Goal: Register for event/course

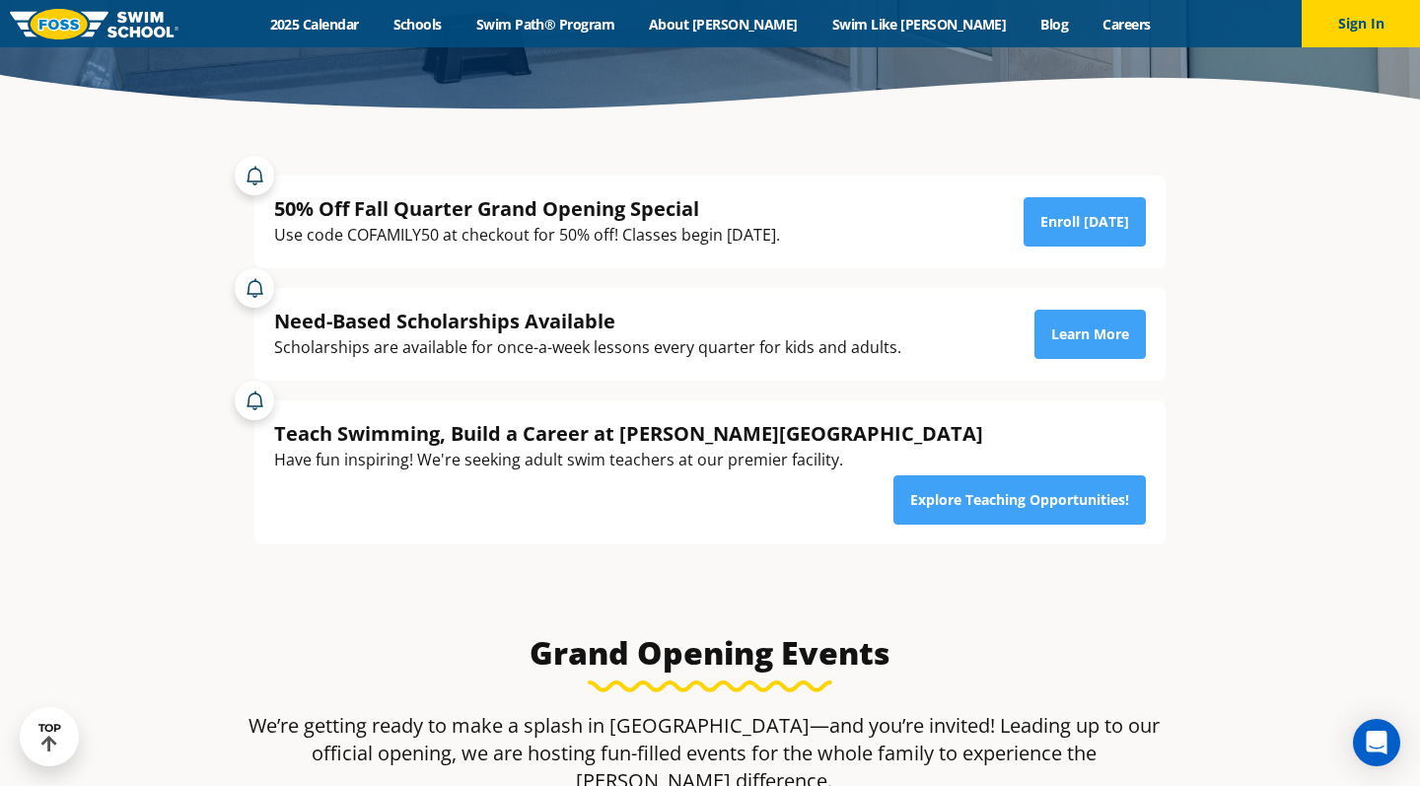
scroll to position [427, 0]
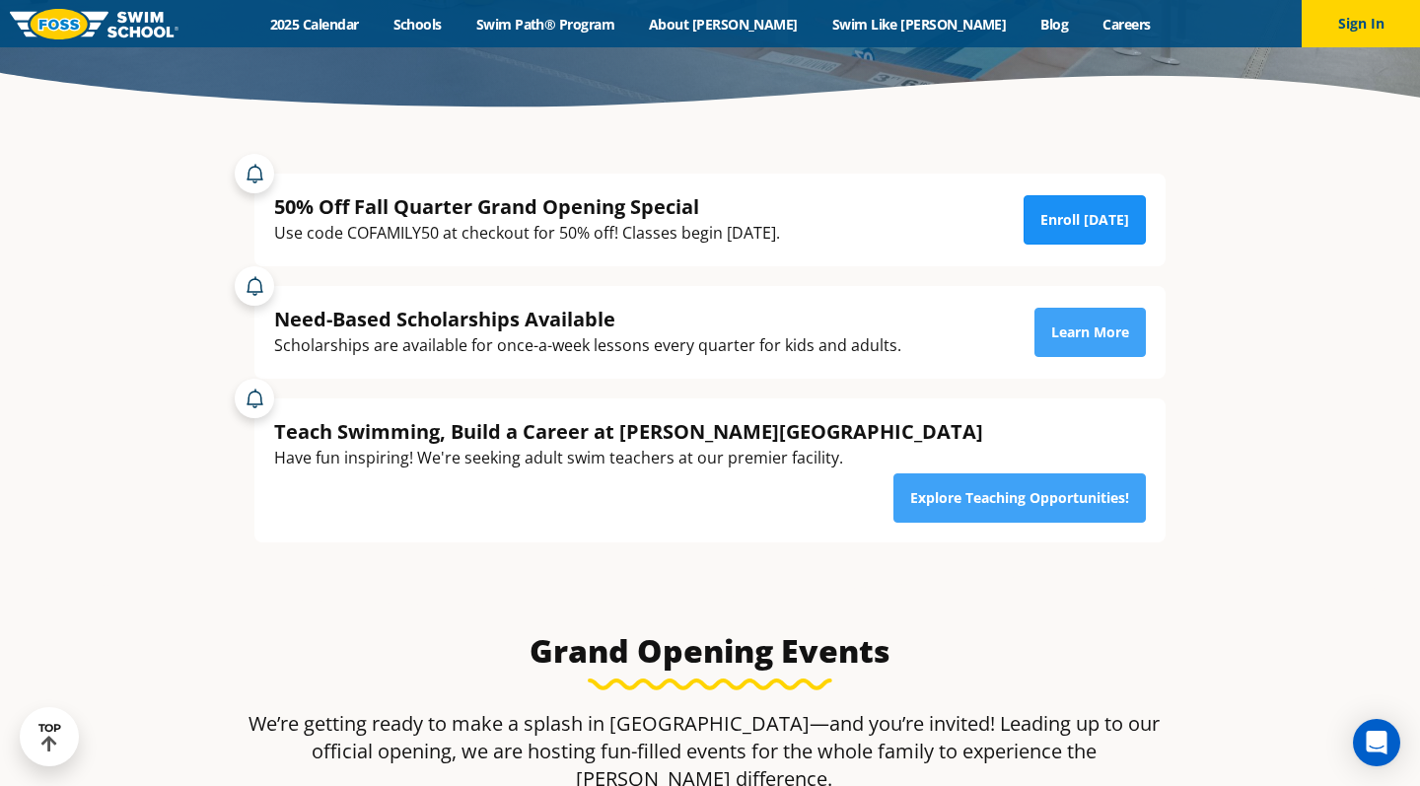
click at [1087, 215] on link "Enroll Today" at bounding box center [1084, 219] width 122 height 49
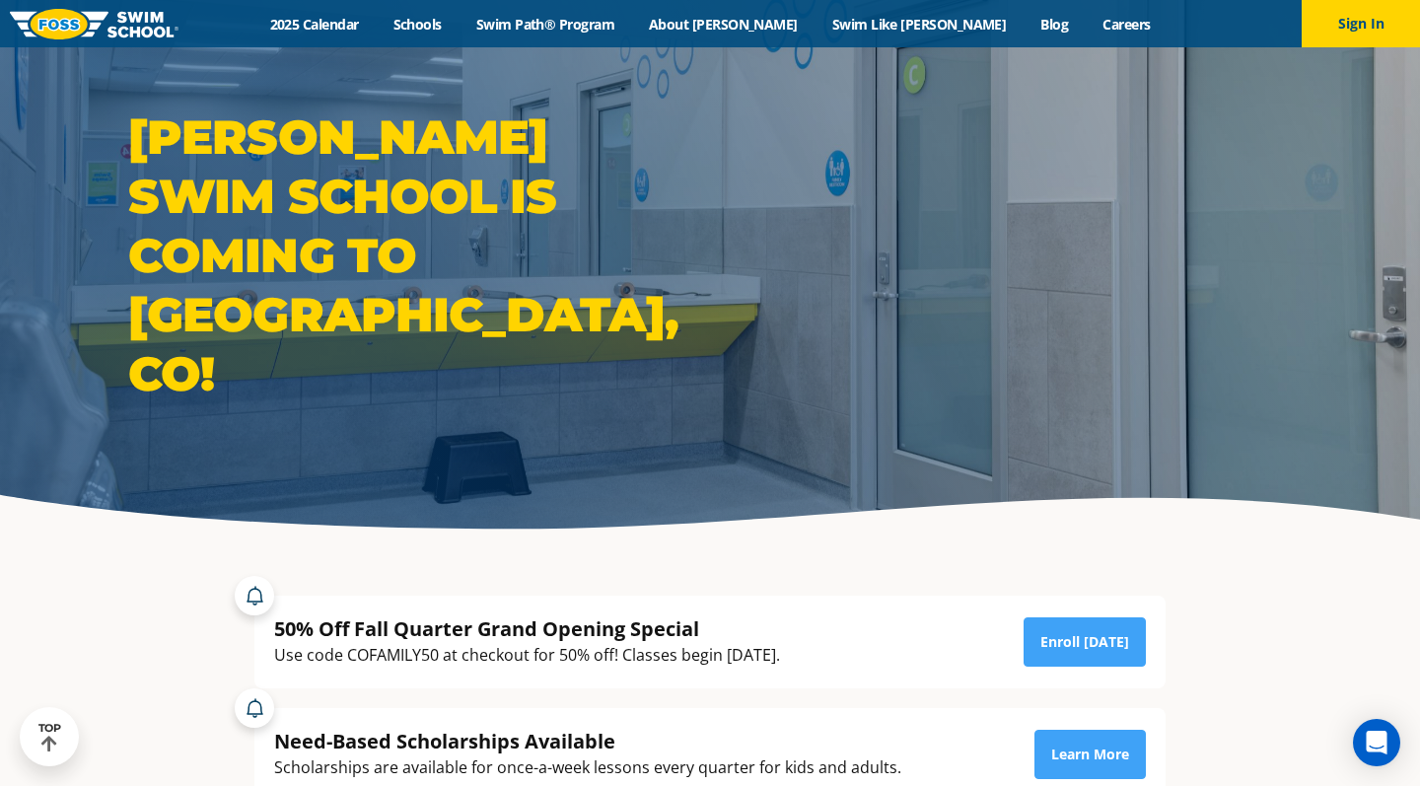
scroll to position [0, 0]
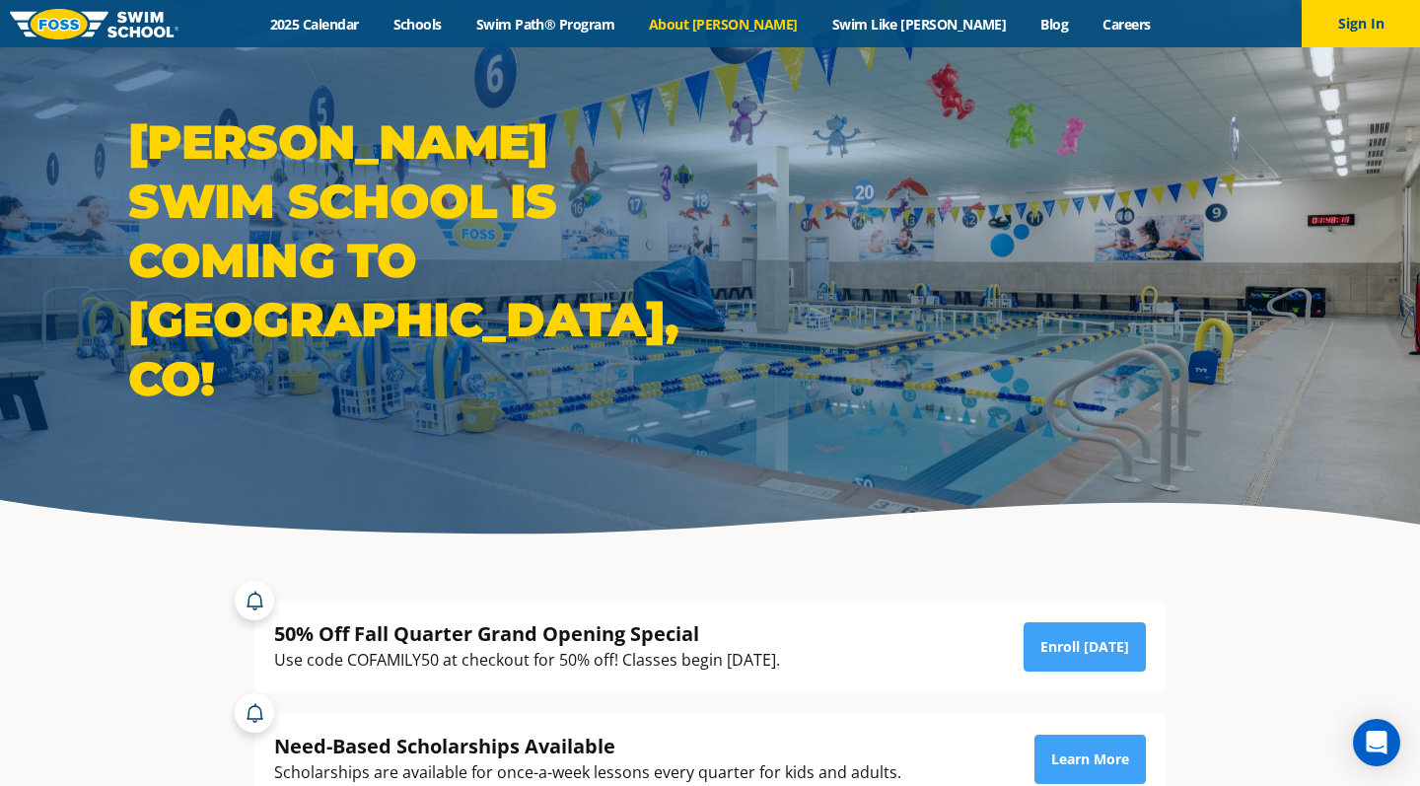
click at [755, 26] on link "About [PERSON_NAME]" at bounding box center [723, 24] width 183 height 19
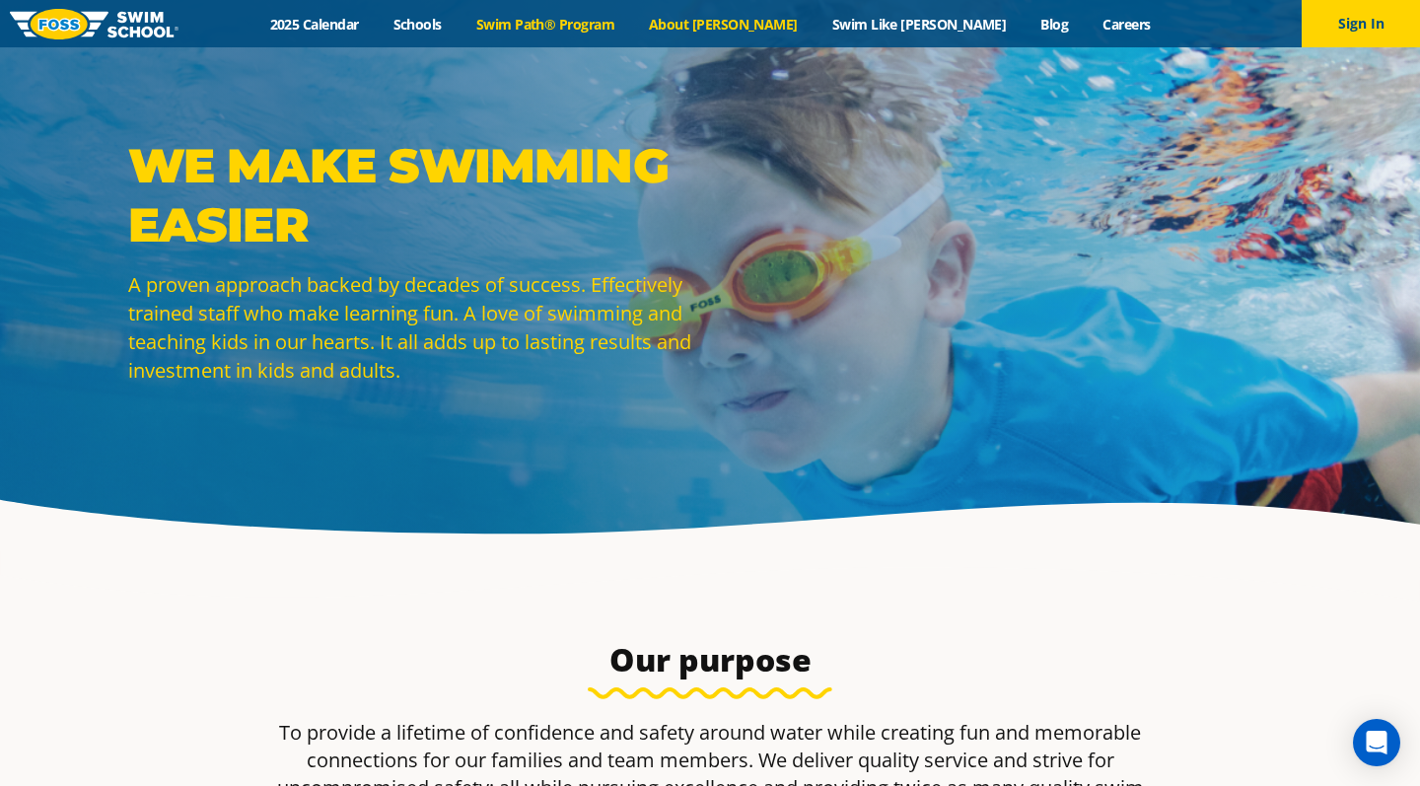
click at [619, 22] on link "Swim Path® Program" at bounding box center [544, 24] width 173 height 19
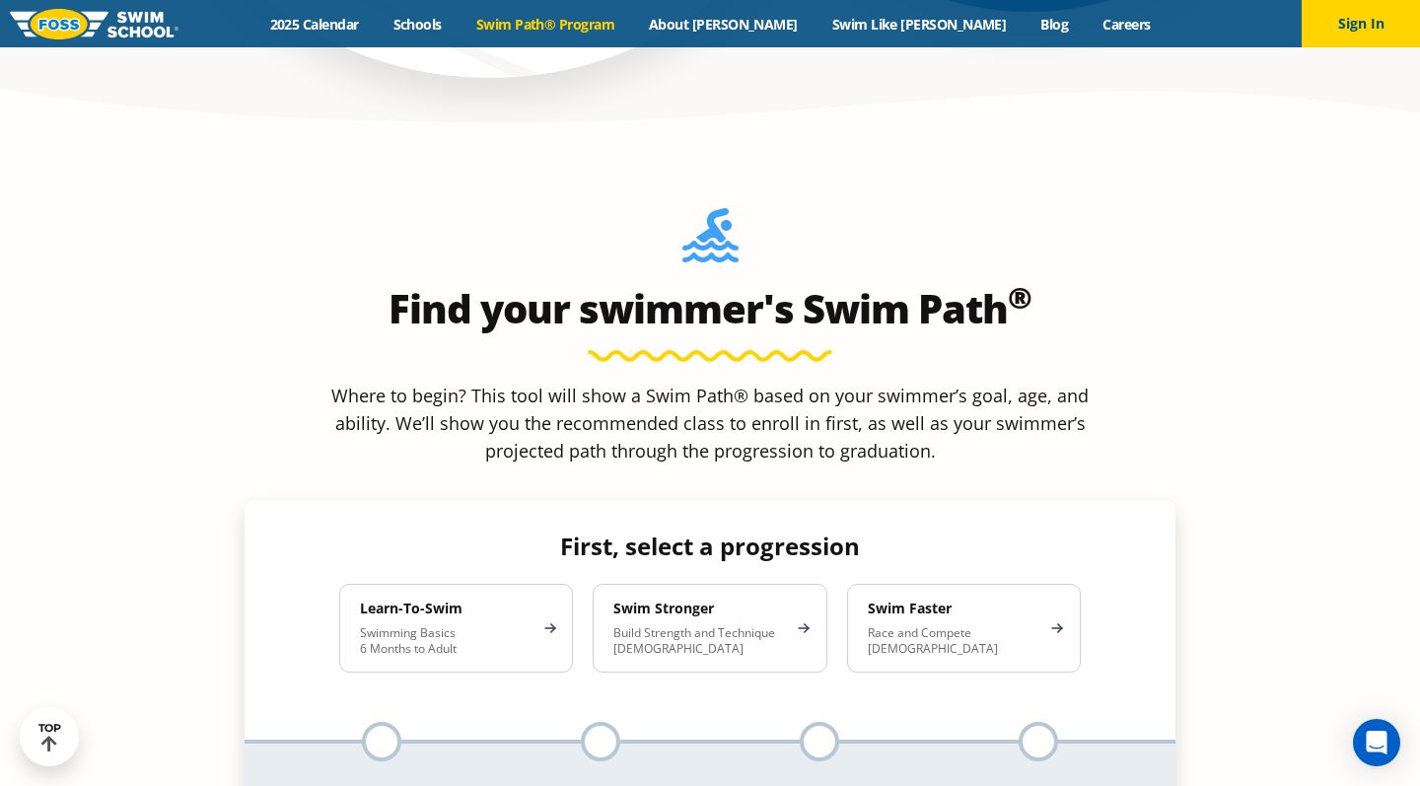
scroll to position [1696, 0]
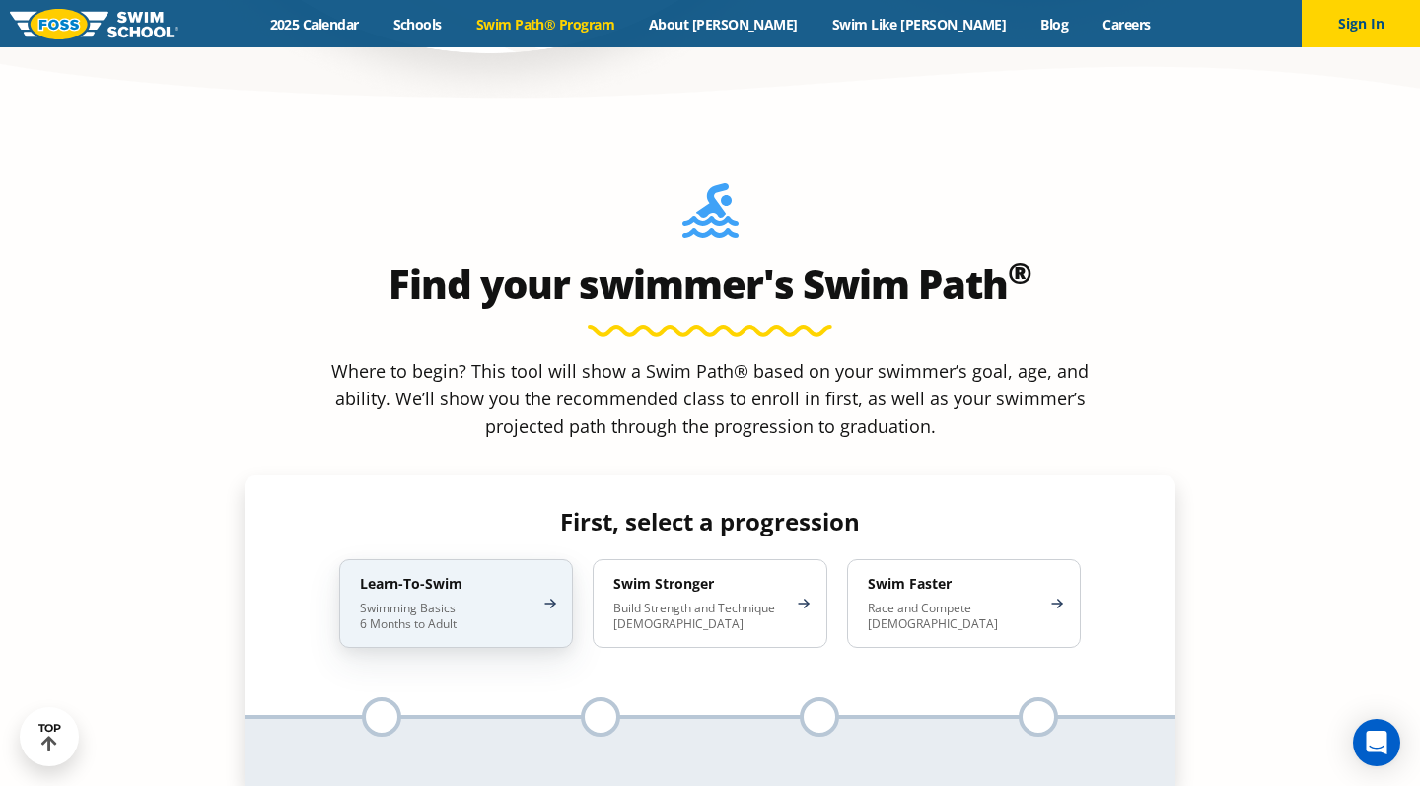
click at [539, 559] on div "Learn-To-Swim Swimming Basics 6 Months to Adult" at bounding box center [456, 603] width 234 height 89
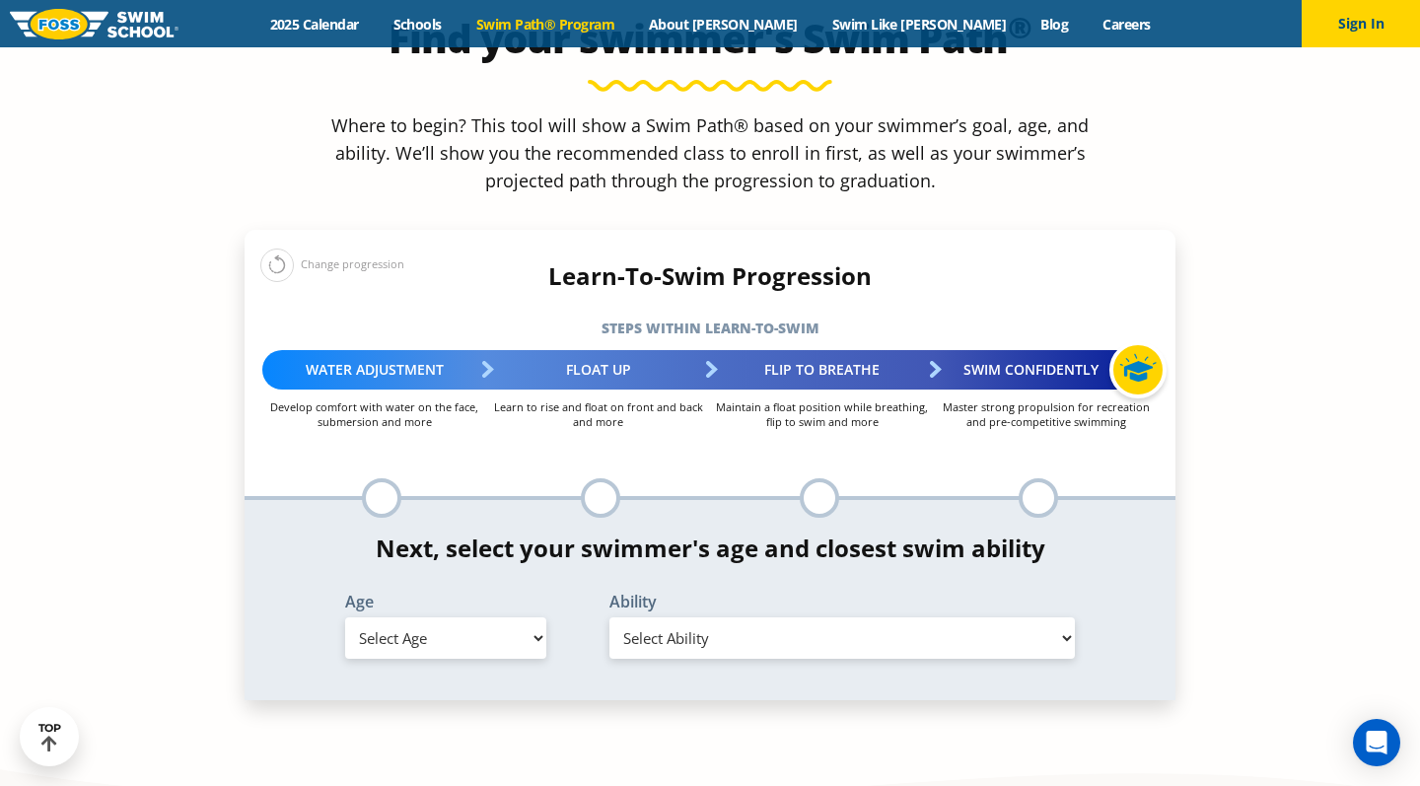
scroll to position [1963, 0]
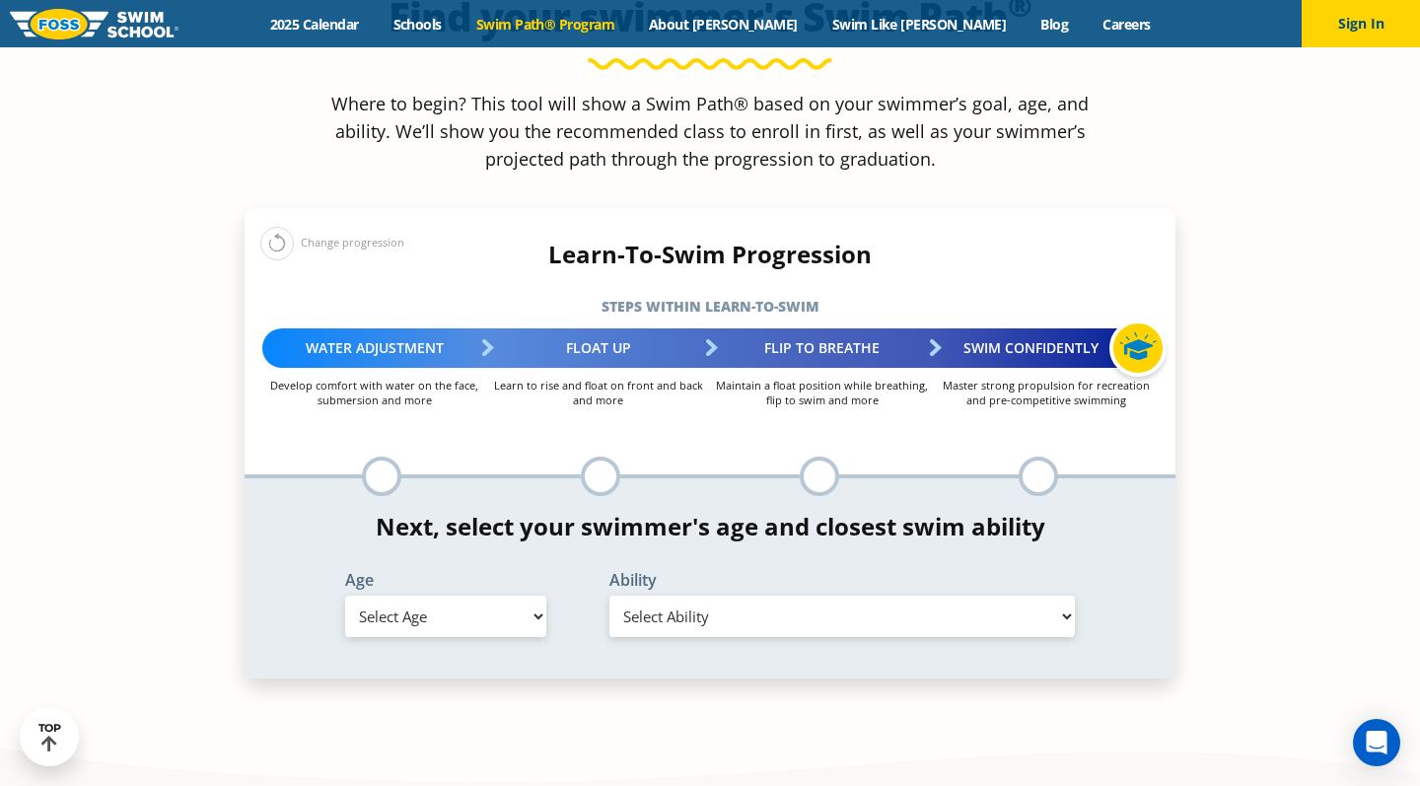
select select "6-months---1-year"
select select "6-months---1-year-first-in-water-experience"
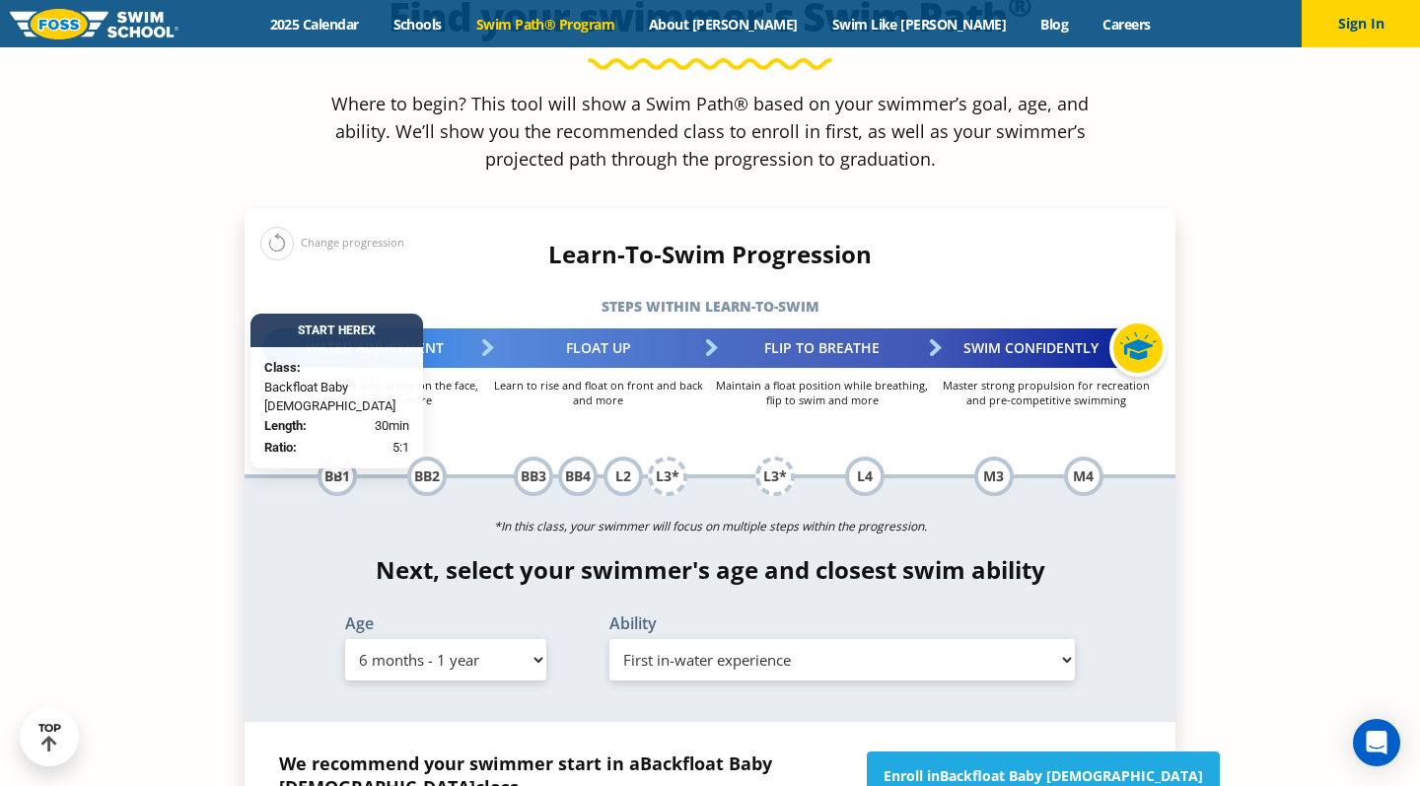
click at [1012, 766] on span "Backfloat Baby 1" at bounding box center [1070, 775] width 263 height 19
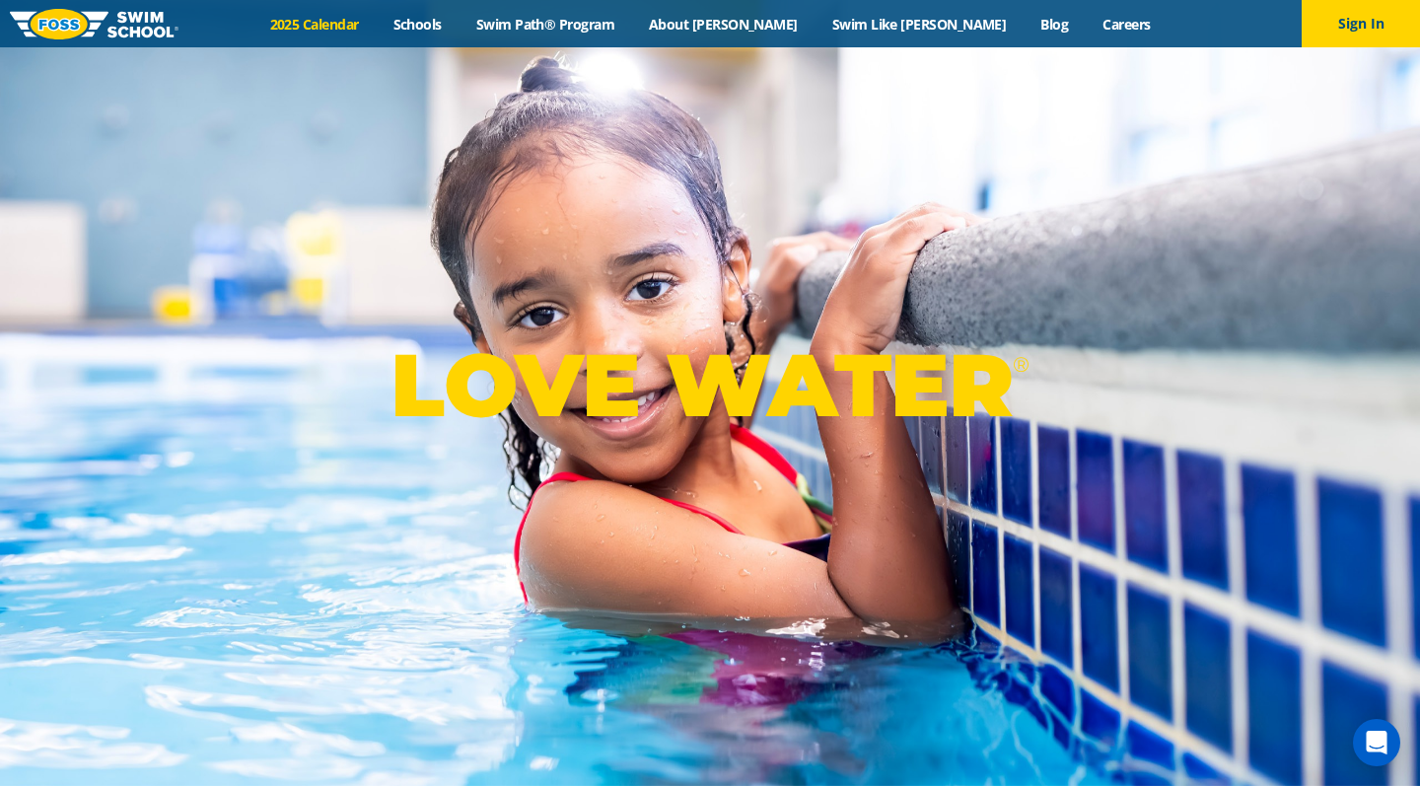
click at [376, 25] on link "2025 Calendar" at bounding box center [313, 24] width 123 height 19
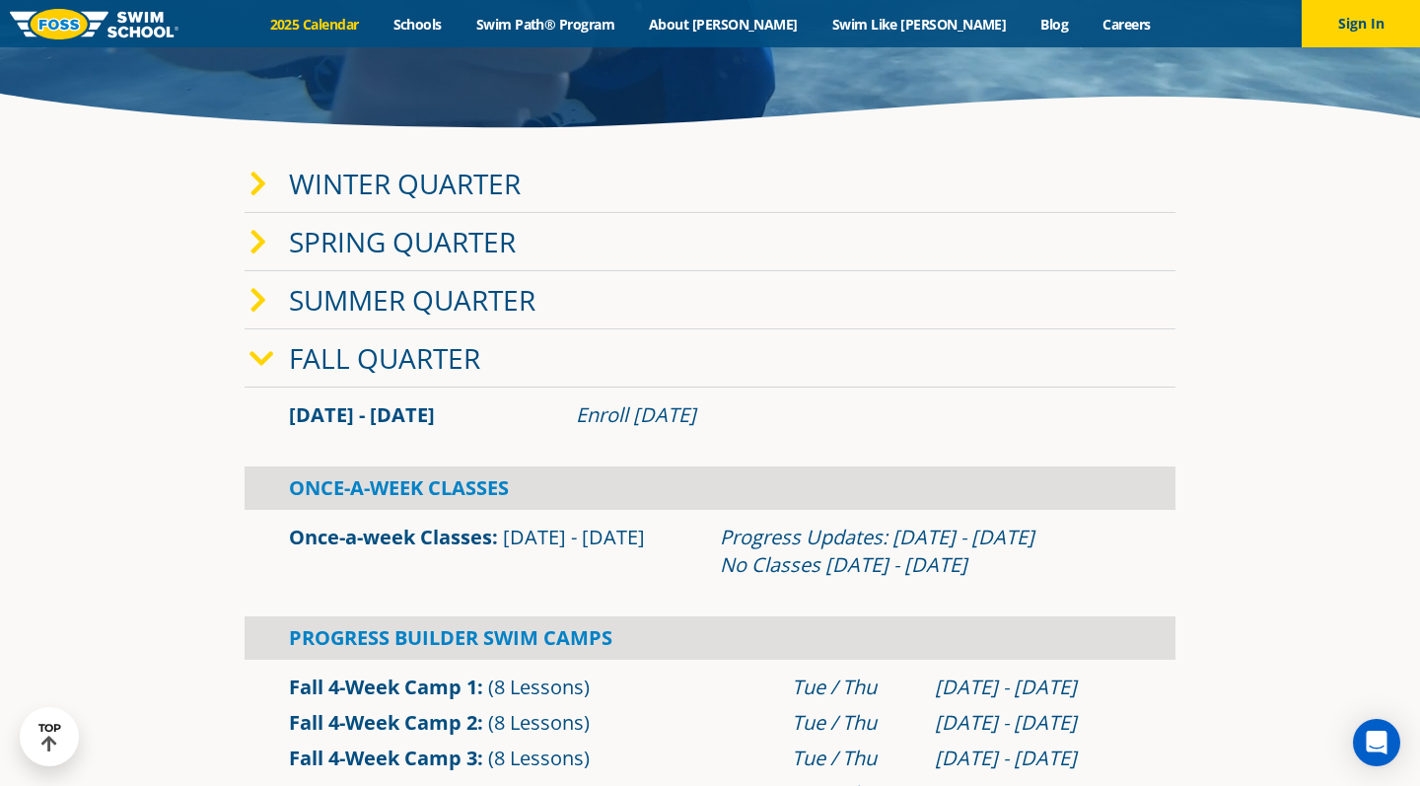
scroll to position [433, 0]
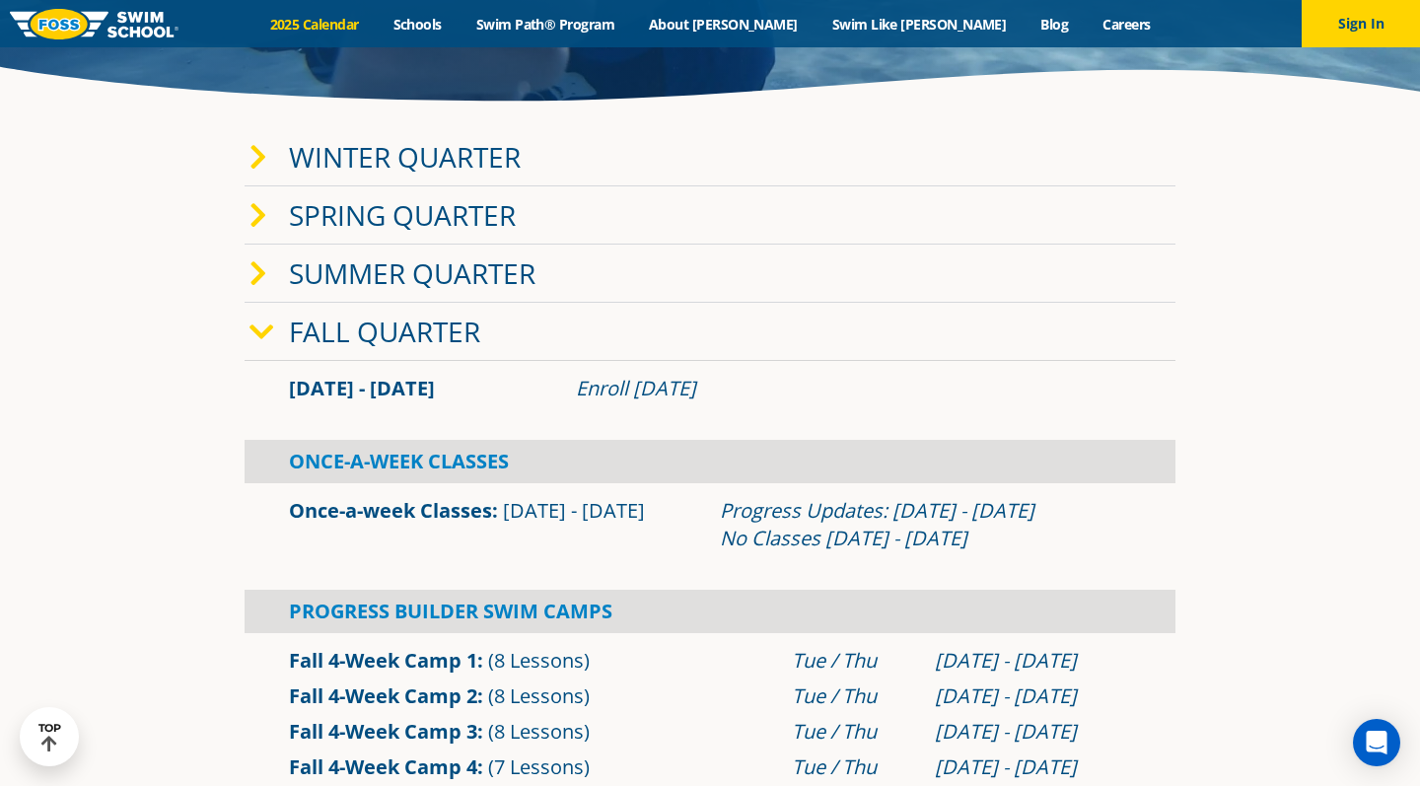
click at [263, 304] on div "Fall Quarter" at bounding box center [709, 332] width 931 height 58
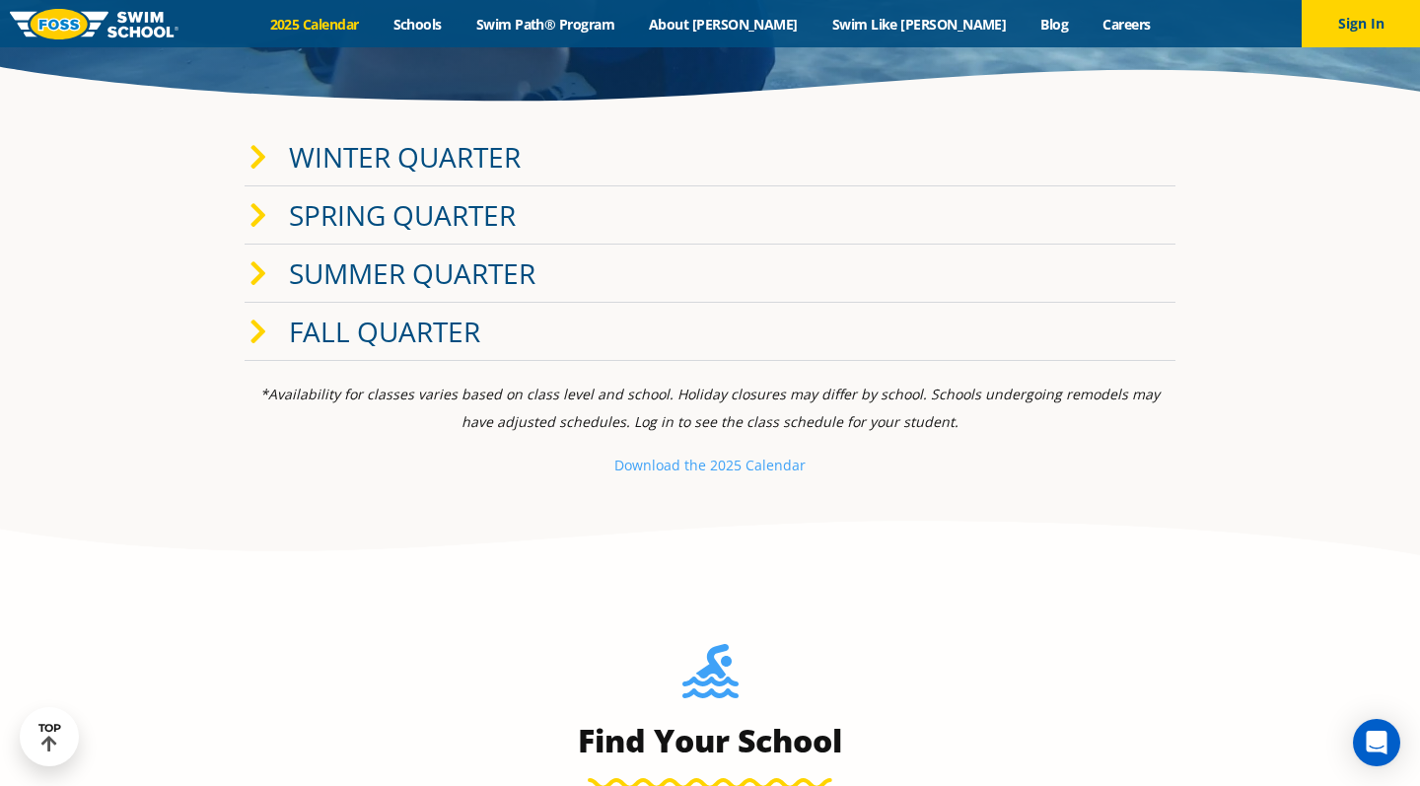
click at [260, 332] on icon at bounding box center [258, 332] width 18 height 28
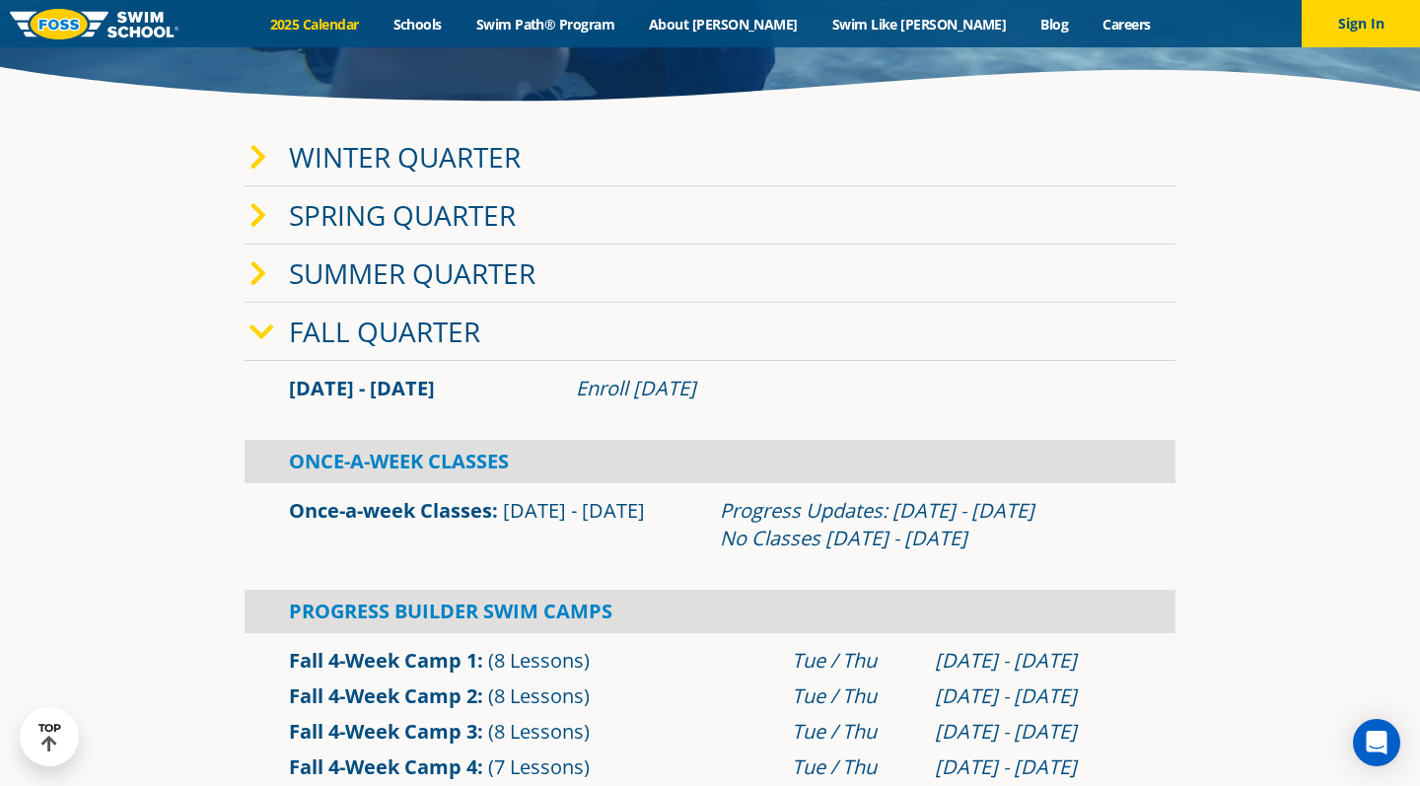
click at [265, 159] on icon at bounding box center [258, 158] width 18 height 28
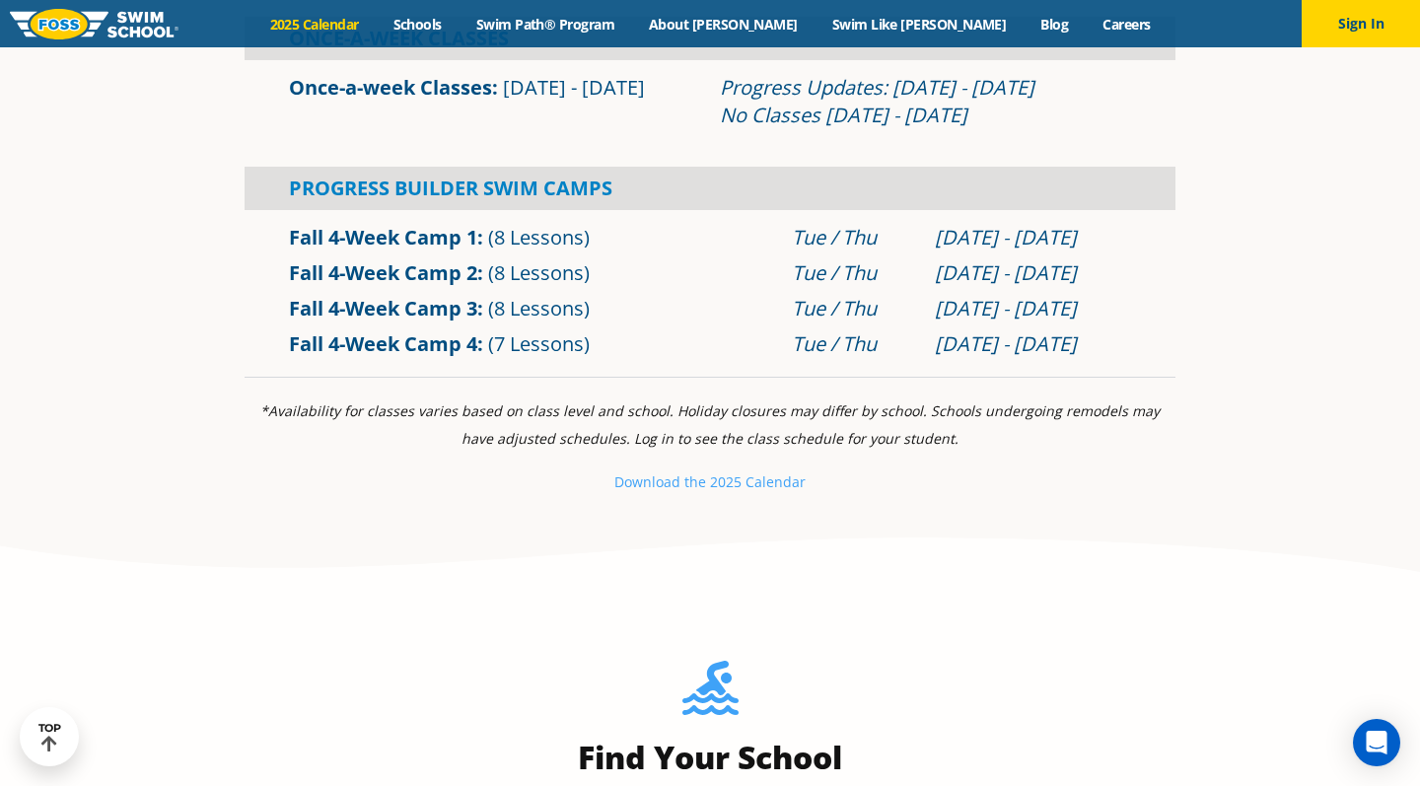
scroll to position [1226, 0]
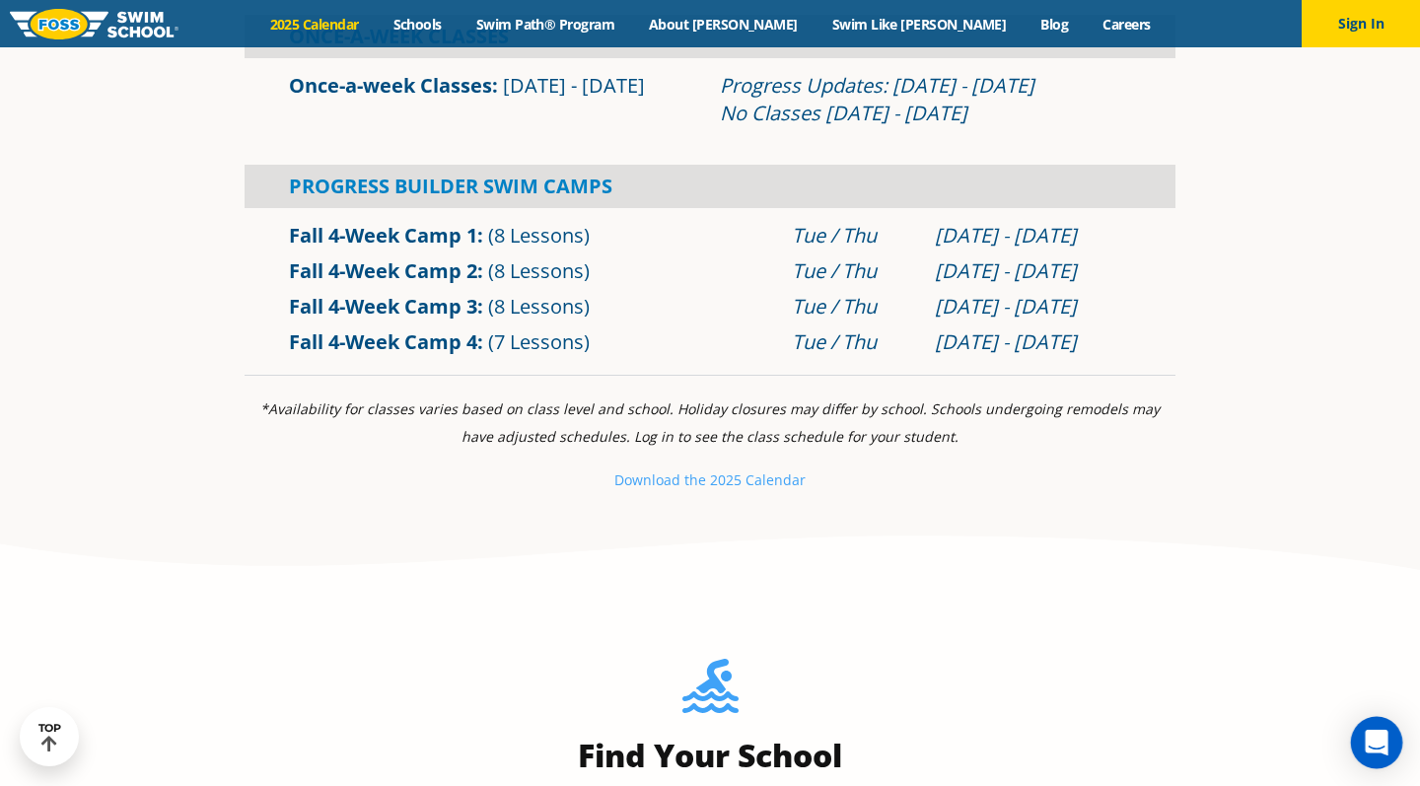
click at [1373, 743] on icon "Open Intercom Messenger" at bounding box center [1375, 742] width 23 height 26
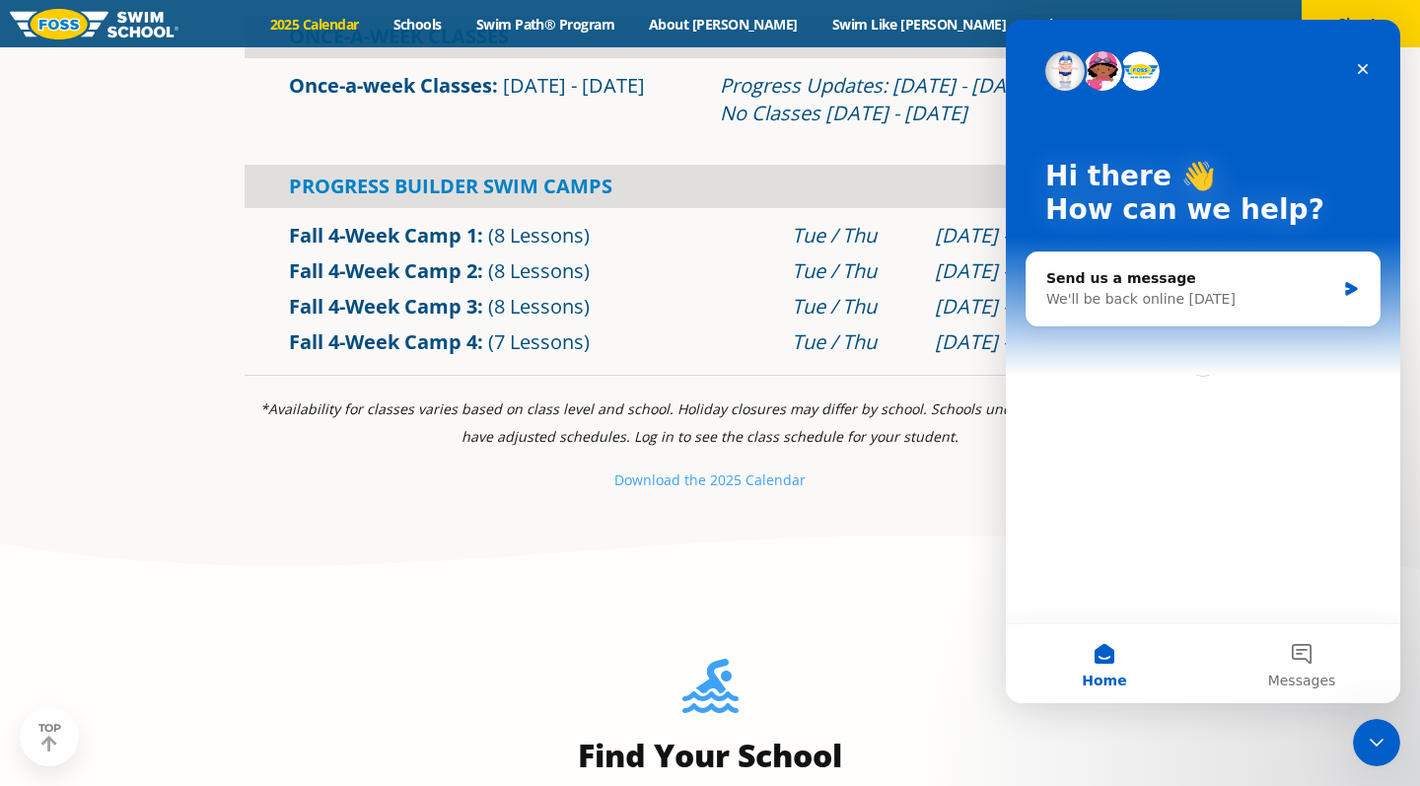
scroll to position [0, 0]
click at [1240, 293] on div "We'll be back online [DATE]" at bounding box center [1190, 299] width 289 height 21
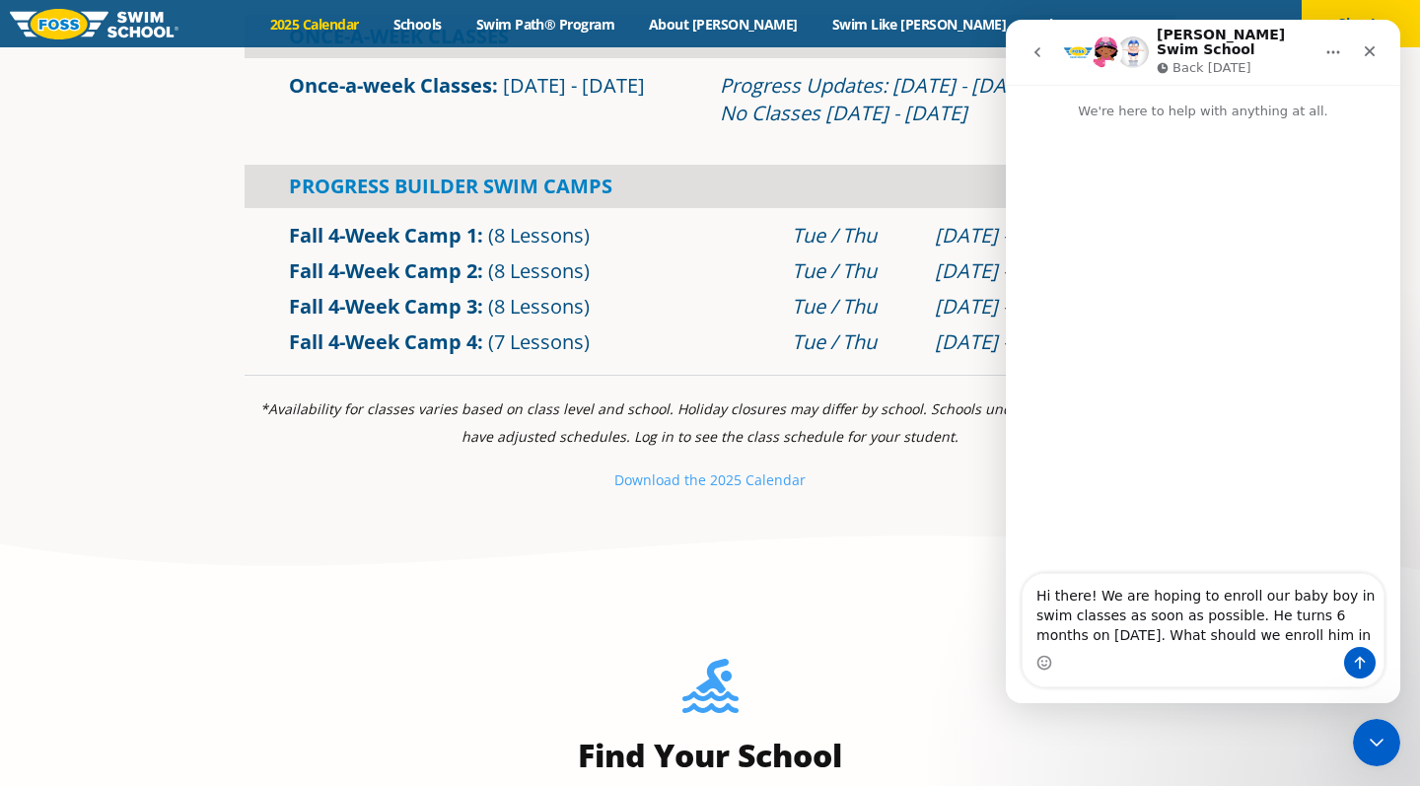
click at [1177, 633] on textarea "Hi there! We are hoping to enroll our baby boy in swim classes as soon as possi…" at bounding box center [1202, 610] width 361 height 73
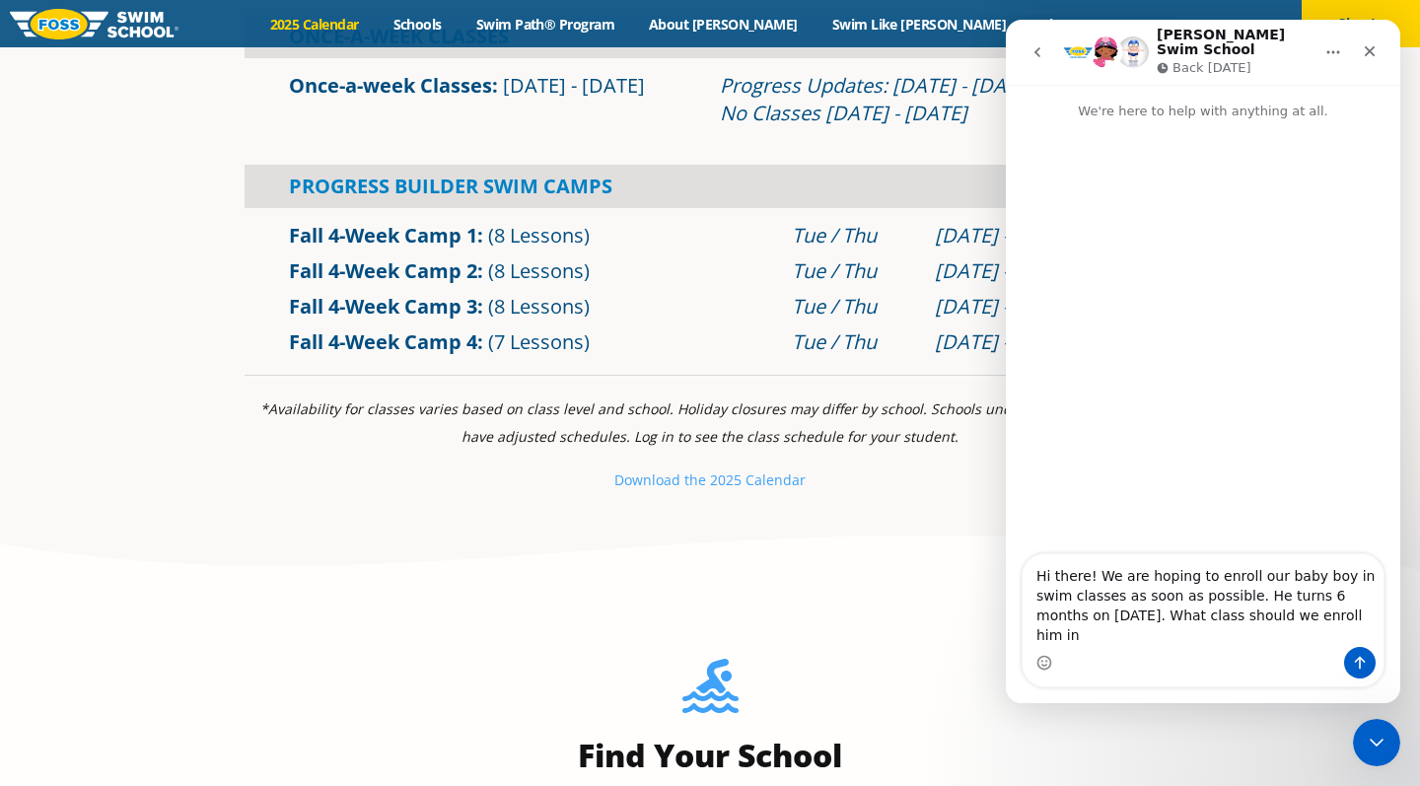
click at [1365, 632] on textarea "Hi there! We are hoping to enroll our baby boy in swim classes as soon as possi…" at bounding box center [1202, 600] width 361 height 93
click at [1145, 614] on textarea "Hi there! We are hoping to enroll our baby boy in swim classes as soon as possi…" at bounding box center [1202, 590] width 361 height 112
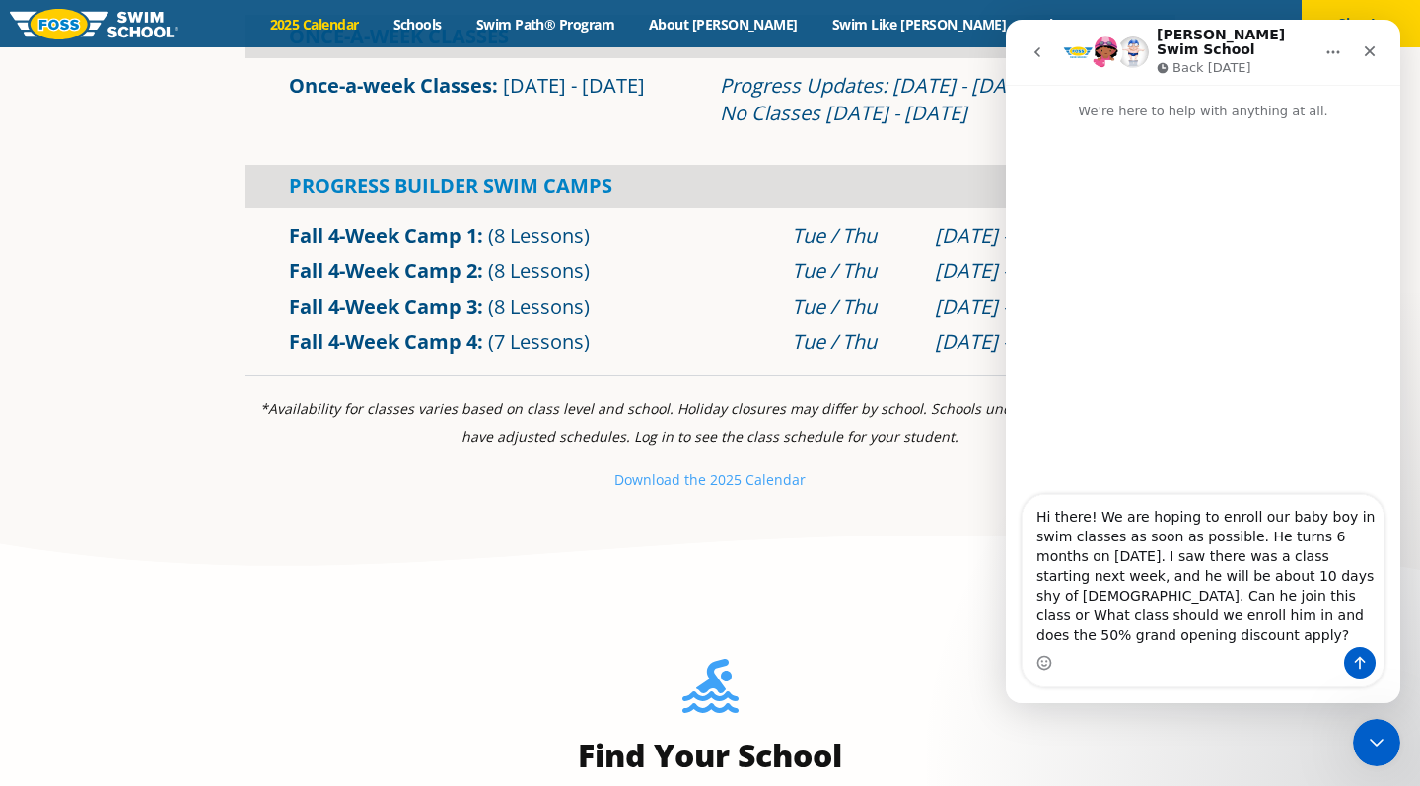
click at [1245, 590] on textarea "Hi there! We are hoping to enroll our baby boy in swim classes as soon as possi…" at bounding box center [1202, 571] width 361 height 152
click at [1115, 615] on textarea "Hi there! We are hoping to enroll our baby boy in swim classes as soon as possi…" at bounding box center [1202, 571] width 361 height 152
type textarea "Hi there! We are hoping to enroll our baby boy in swim classes as soon as possi…"
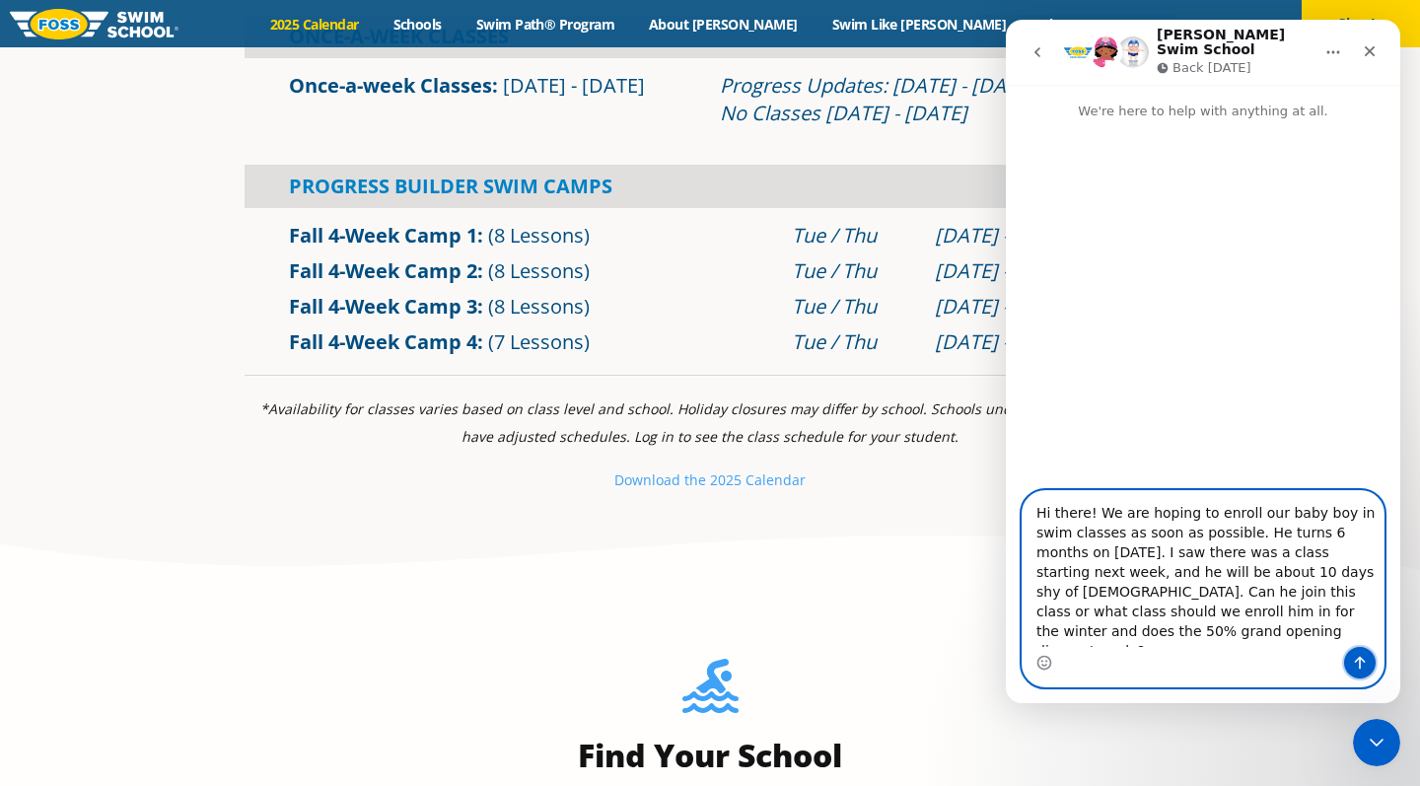
click at [1356, 665] on icon "Send a message…" at bounding box center [1360, 663] width 16 height 16
